Goal: Transaction & Acquisition: Subscribe to service/newsletter

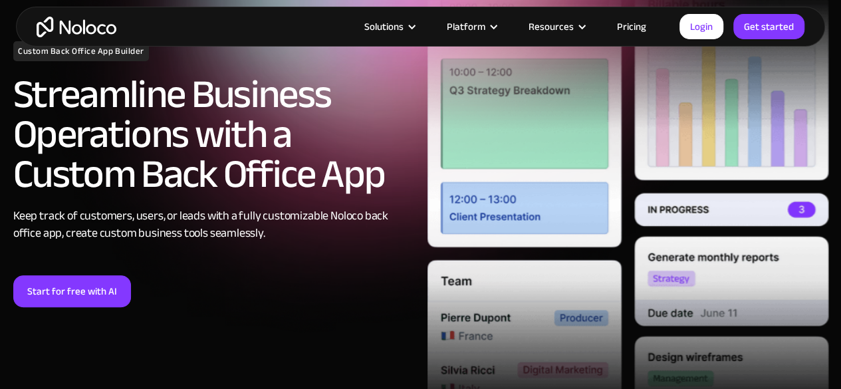
scroll to position [152, 0]
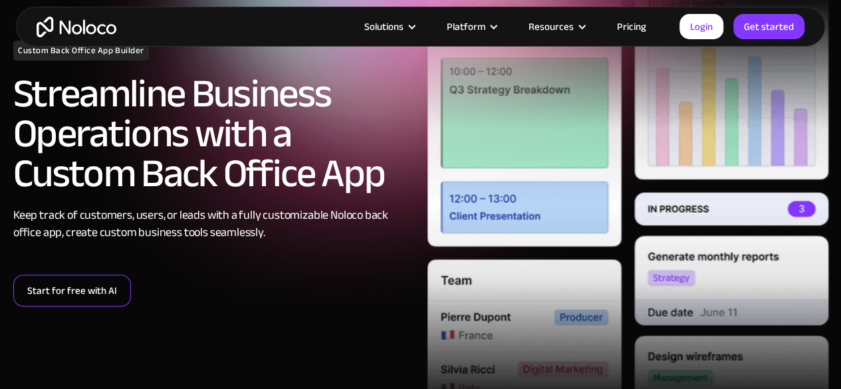
click at [116, 288] on link "Start for free with AI" at bounding box center [72, 291] width 118 height 32
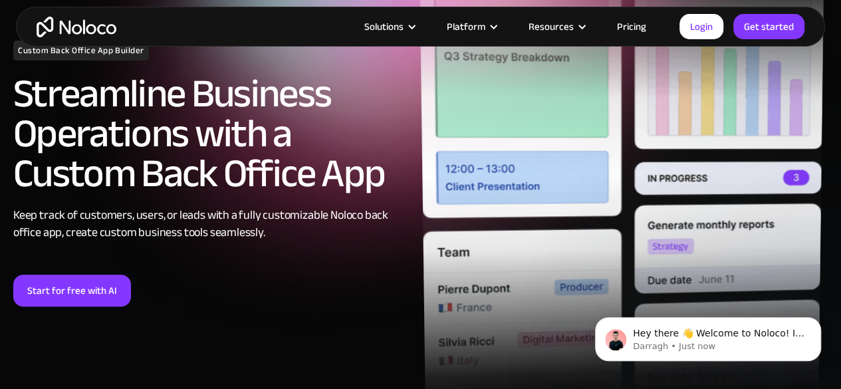
scroll to position [0, 0]
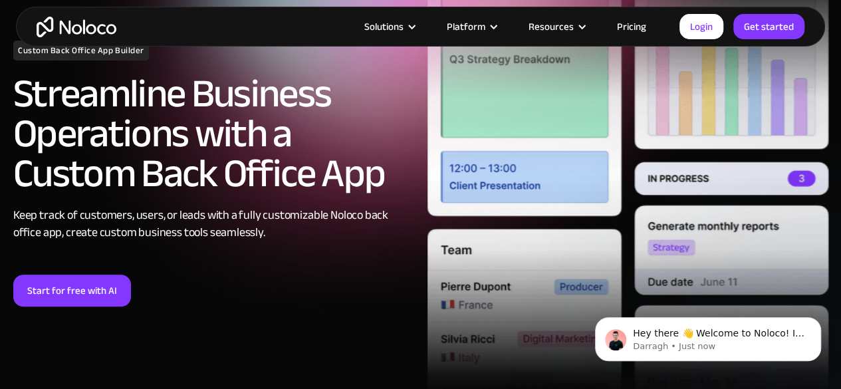
click at [629, 30] on link "Pricing" at bounding box center [631, 26] width 62 height 17
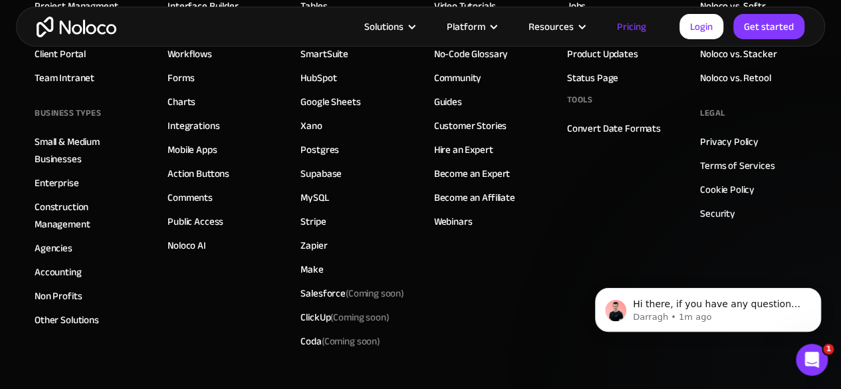
scroll to position [6970, 0]
